Goal: Task Accomplishment & Management: Manage account settings

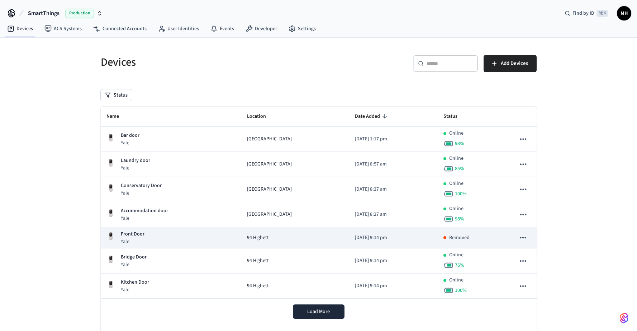
click at [521, 237] on icon "sticky table" at bounding box center [523, 237] width 6 height 1
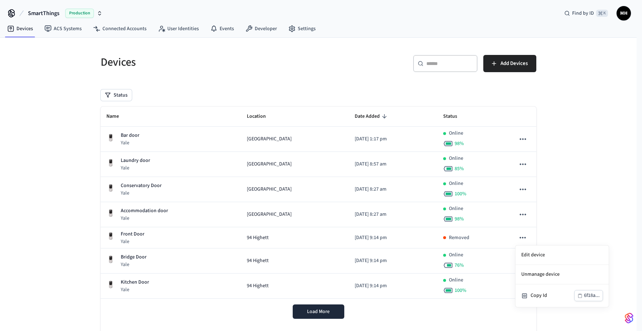
click at [360, 310] on div at bounding box center [321, 165] width 642 height 331
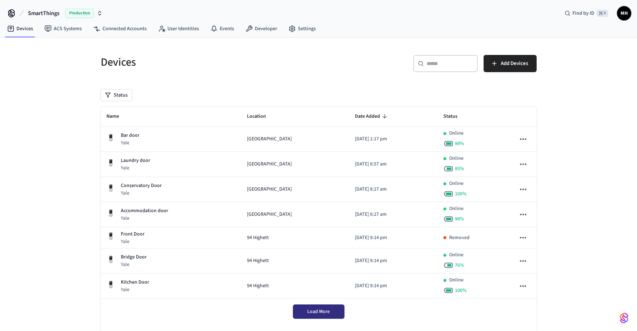
click at [324, 311] on span "Load More" at bounding box center [318, 311] width 23 height 7
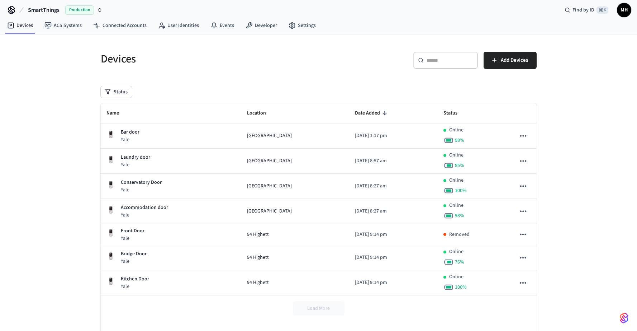
scroll to position [3, 0]
click at [512, 58] on span "Add Devices" at bounding box center [514, 60] width 27 height 9
click at [27, 25] on link "Devices" at bounding box center [19, 26] width 37 height 13
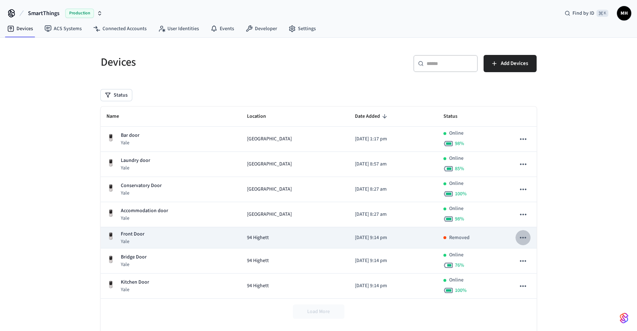
click at [522, 238] on icon "sticky table" at bounding box center [522, 237] width 9 height 9
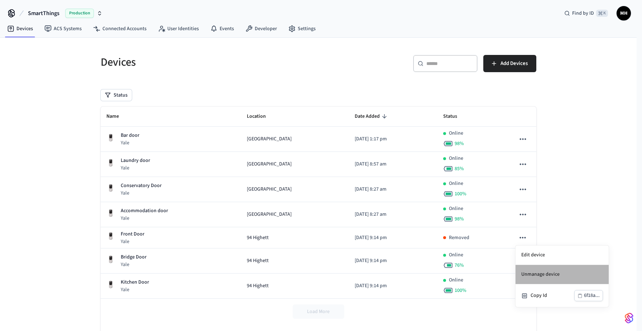
click at [532, 275] on li "Unmanage device" at bounding box center [562, 274] width 93 height 19
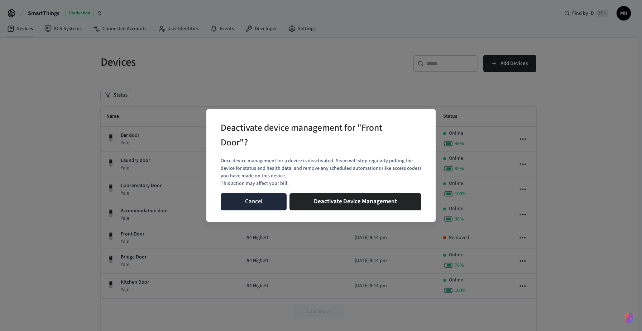
click at [272, 205] on button "Cancel" at bounding box center [254, 201] width 66 height 17
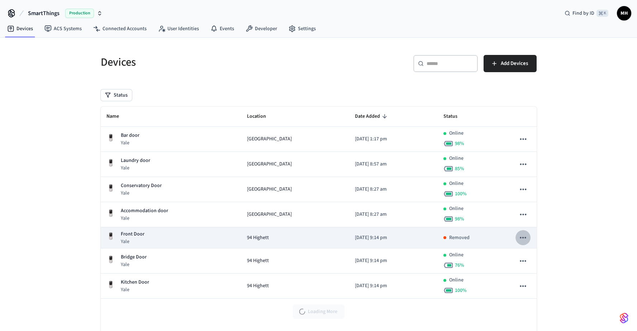
click at [522, 234] on icon "sticky table" at bounding box center [522, 237] width 9 height 9
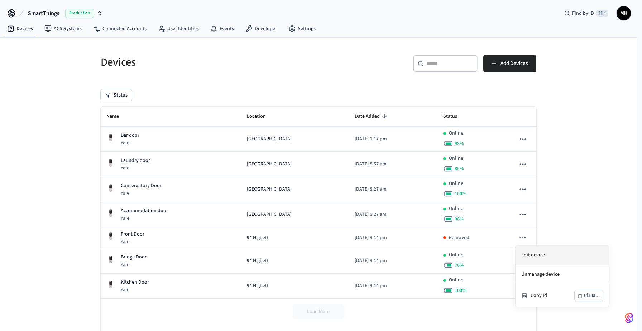
click at [527, 253] on li "Edit device" at bounding box center [562, 254] width 93 height 19
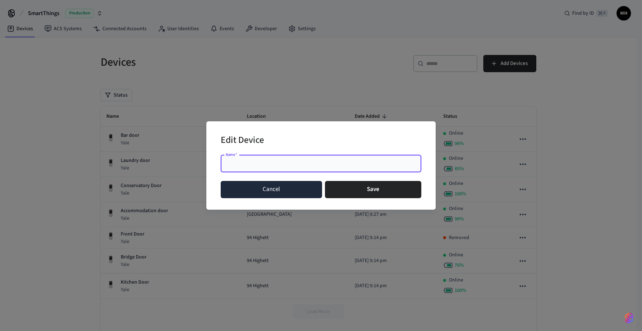
click at [287, 189] on button "Cancel" at bounding box center [271, 189] width 101 height 17
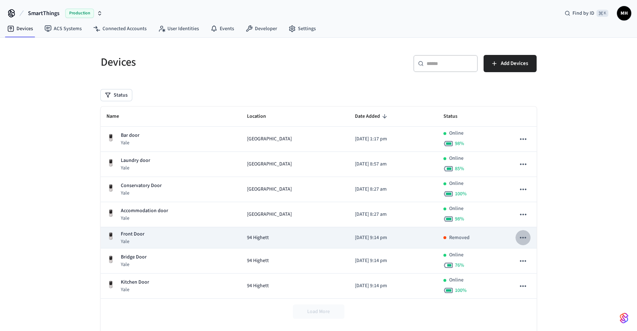
click at [524, 238] on icon "sticky table" at bounding box center [522, 237] width 9 height 9
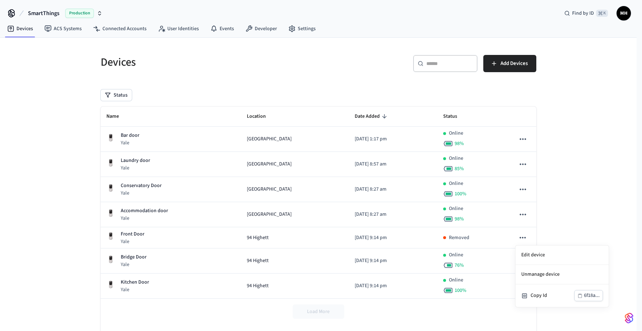
click at [552, 233] on div at bounding box center [321, 165] width 642 height 331
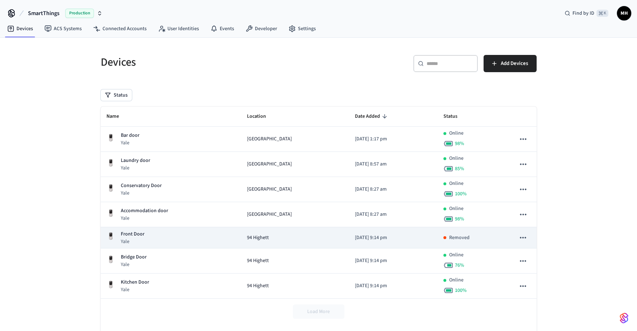
click at [523, 237] on icon "sticky table" at bounding box center [523, 237] width 6 height 1
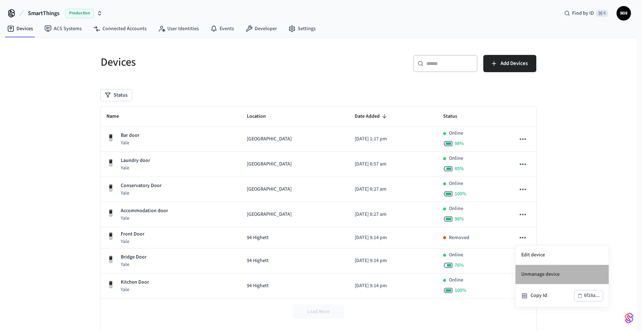
click at [532, 272] on li "Unmanage device" at bounding box center [562, 274] width 93 height 19
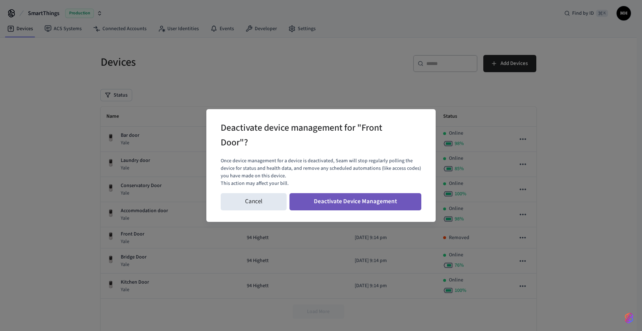
click at [355, 198] on button "Deactivate Device Management" at bounding box center [356, 201] width 132 height 17
